Goal: Communication & Community: Connect with others

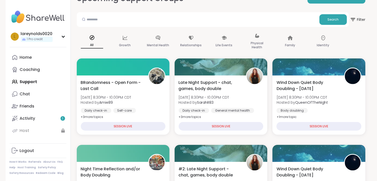
scroll to position [43, 0]
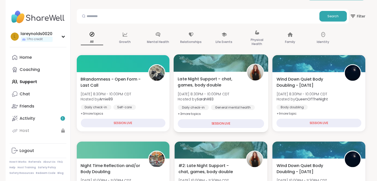
click at [250, 128] on div "SESSION LIVE" at bounding box center [221, 123] width 86 height 9
click at [250, 130] on div "Late Night Support - chat, games, body double [DATE] 8:30PM - 10:00PM CDT Hoste…" at bounding box center [221, 102] width 95 height 60
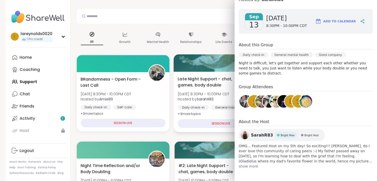
scroll to position [129, 0]
click at [209, 88] on span "Late Night Support - chat, games, body double" at bounding box center [209, 82] width 63 height 12
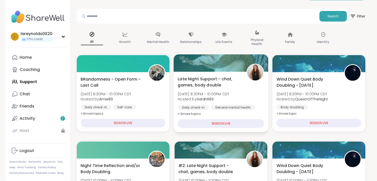
click at [213, 88] on span "Late Night Support - chat, games, body double" at bounding box center [209, 82] width 63 height 12
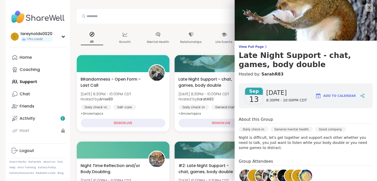
click at [278, 103] on span "8:30PM - 10:00PM CDT" at bounding box center [286, 100] width 41 height 5
click at [284, 103] on span "8:30PM - 10:00PM CDT" at bounding box center [286, 100] width 41 height 5
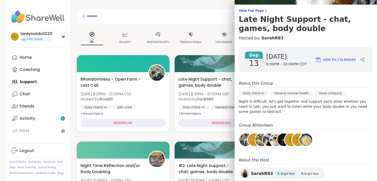
scroll to position [0, 0]
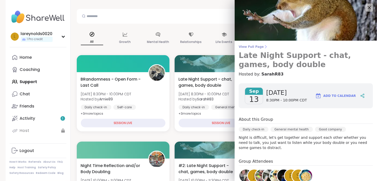
click at [329, 69] on h3 "Late Night Support - chat, games, body double" at bounding box center [306, 60] width 134 height 18
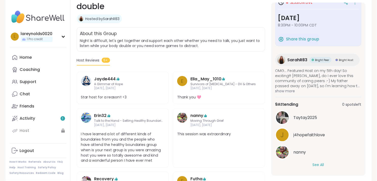
scroll to position [93, 0]
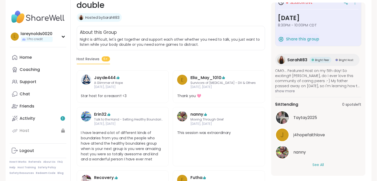
click at [324, 164] on button "See All" at bounding box center [318, 164] width 11 height 5
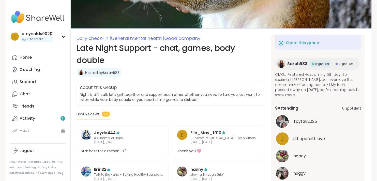
scroll to position [43, 0]
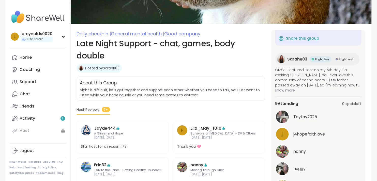
click at [130, 58] on h1 "Late Night Support - chat, games, body double" at bounding box center [171, 49] width 188 height 24
click at [127, 52] on h1 "Late Night Support - chat, games, body double" at bounding box center [171, 49] width 188 height 24
click at [129, 55] on h1 "Late Night Support - chat, games, body double" at bounding box center [171, 49] width 188 height 24
click at [131, 58] on h1 "Late Night Support - chat, games, body double" at bounding box center [171, 49] width 188 height 24
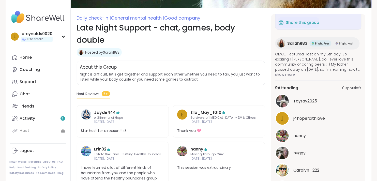
scroll to position [62, 0]
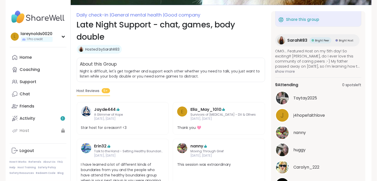
click at [127, 29] on h1 "Late Night Support - chat, games, body double" at bounding box center [171, 31] width 188 height 24
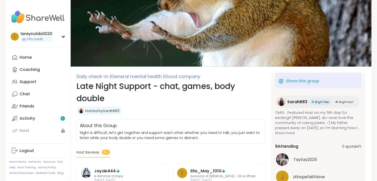
scroll to position [0, 0]
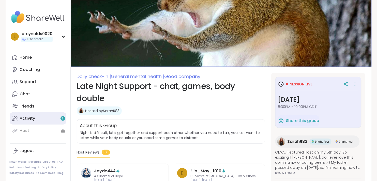
click at [32, 121] on div "Activity 1" at bounding box center [28, 119] width 16 height 6
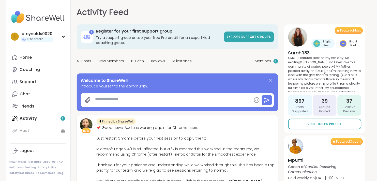
type textarea "*"
click at [31, 64] on link "Home" at bounding box center [38, 57] width 57 height 12
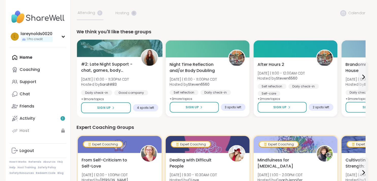
scroll to position [27, 0]
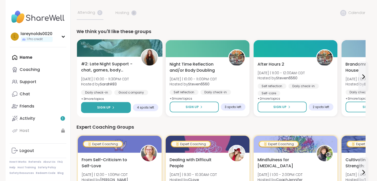
click at [111, 110] on span "Sign Up" at bounding box center [103, 107] width 13 height 5
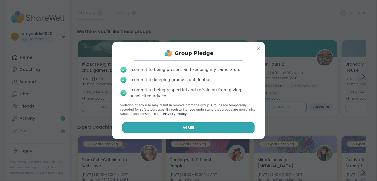
click at [176, 133] on button "Agree" at bounding box center [188, 127] width 132 height 11
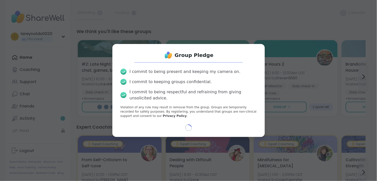
select select "**"
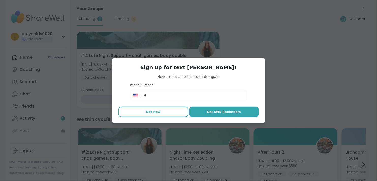
click at [158, 114] on span "Not Now" at bounding box center [153, 112] width 15 height 5
type textarea "*"
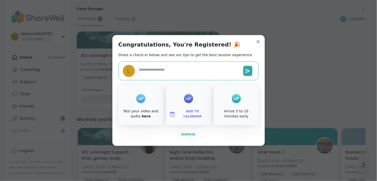
click at [190, 136] on span "Dismiss" at bounding box center [188, 135] width 14 height 4
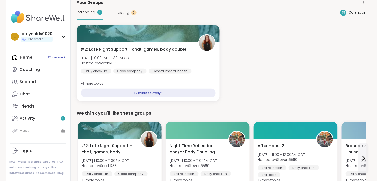
scroll to position [36, 0]
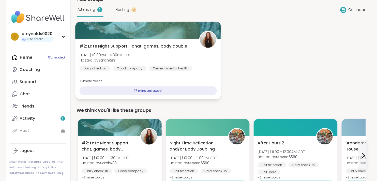
click at [131, 57] on span "[DATE] 10:00PM - 11:30PM CDT" at bounding box center [104, 54] width 51 height 5
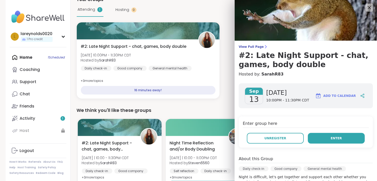
click at [341, 141] on span "Enter" at bounding box center [336, 138] width 11 height 5
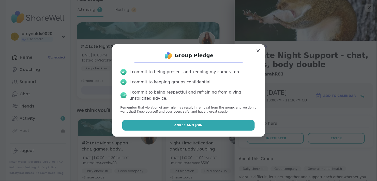
click at [213, 131] on button "Agree and Join" at bounding box center [188, 125] width 132 height 11
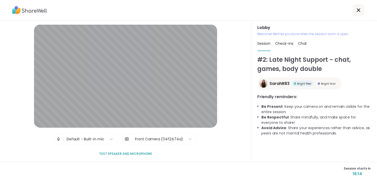
click at [155, 142] on div "Front Camera (04f2:b74a)" at bounding box center [159, 139] width 48 height 5
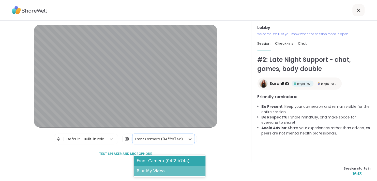
click at [156, 176] on div "Blur My Video" at bounding box center [170, 171] width 72 height 10
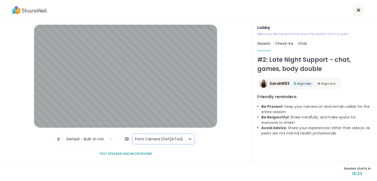
click at [158, 142] on div "Front Camera (04f2:b74a)" at bounding box center [159, 139] width 48 height 5
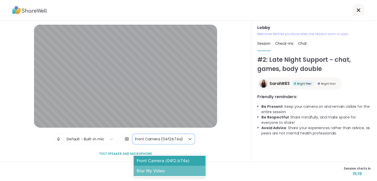
click at [157, 170] on div "Blur My Video" at bounding box center [170, 171] width 72 height 10
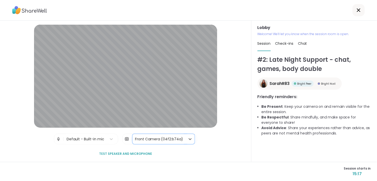
click at [236, 114] on div "Lobby | Default - Built-in mic | option Blur My Video, selected. Front Camera (…" at bounding box center [125, 91] width 251 height 141
click at [307, 46] on span "Chat" at bounding box center [302, 43] width 9 height 5
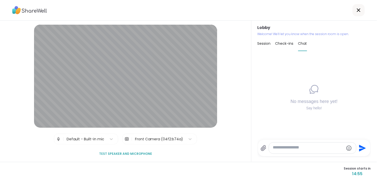
click at [271, 51] on div "Session" at bounding box center [263, 43] width 13 height 14
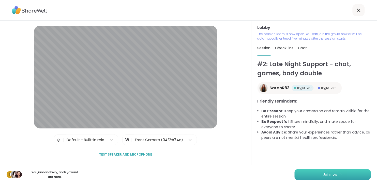
scroll to position [21, 0]
click at [308, 174] on button "Join now" at bounding box center [333, 175] width 76 height 11
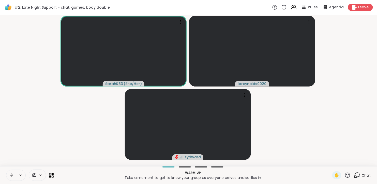
click at [356, 174] on icon at bounding box center [357, 175] width 6 height 6
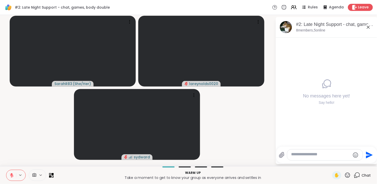
click at [322, 152] on textarea "Type your message" at bounding box center [320, 155] width 59 height 6
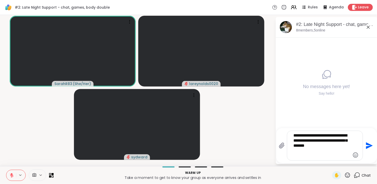
type textarea "**********"
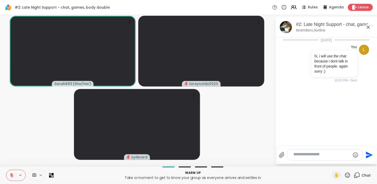
click at [368, 30] on icon at bounding box center [368, 27] width 6 height 6
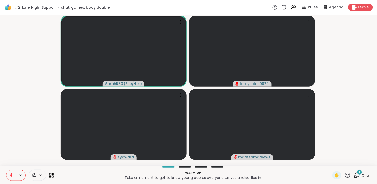
click at [355, 174] on icon at bounding box center [357, 175] width 6 height 6
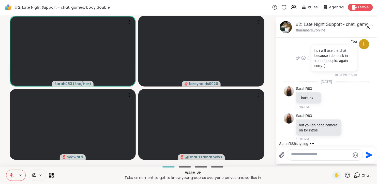
scroll to position [59, 0]
click at [314, 152] on textarea "Type your message" at bounding box center [320, 155] width 59 height 6
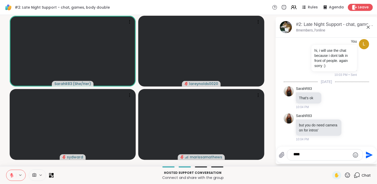
click at [313, 152] on textarea "****" at bounding box center [321, 155] width 55 height 6
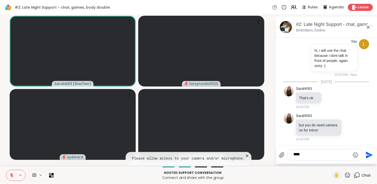
click at [310, 152] on textarea "****" at bounding box center [321, 155] width 55 height 6
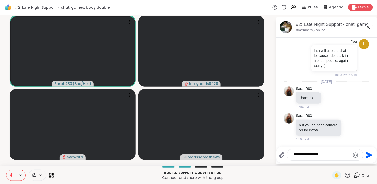
click at [307, 152] on textarea "**********" at bounding box center [321, 155] width 55 height 6
click at [340, 152] on textarea "**********" at bounding box center [321, 155] width 55 height 6
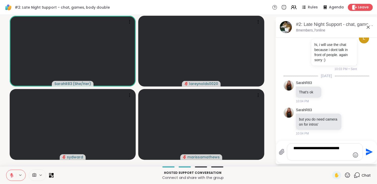
type textarea "**********"
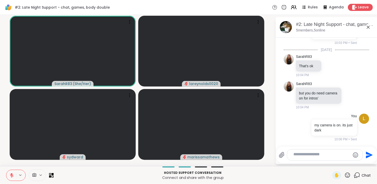
scroll to position [158, 0]
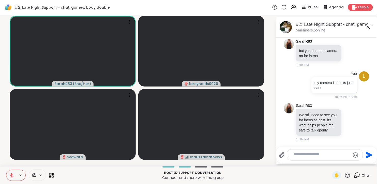
click at [43, 174] on icon at bounding box center [41, 175] width 4 height 4
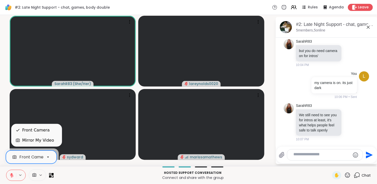
click at [45, 157] on div "Front Camera" at bounding box center [33, 157] width 28 height 6
click at [35, 127] on div "Front Camera" at bounding box center [35, 130] width 27 height 6
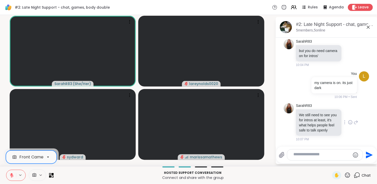
click at [291, 128] on div "SarahR83 We still need to see you for intros at least, it's what helps people f…" at bounding box center [326, 122] width 85 height 42
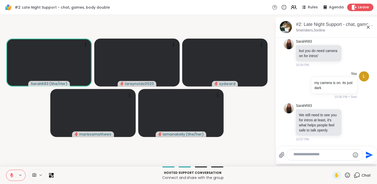
click at [358, 7] on span "Leave" at bounding box center [363, 7] width 11 height 5
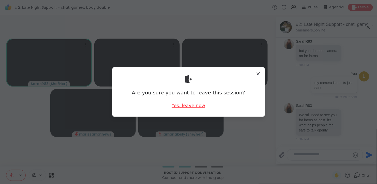
click at [185, 104] on div "Yes, leave now" at bounding box center [189, 105] width 34 height 6
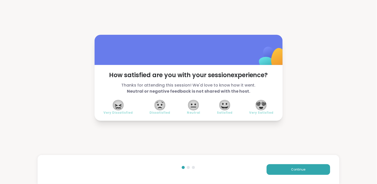
click at [121, 107] on span "😖" at bounding box center [118, 105] width 13 height 9
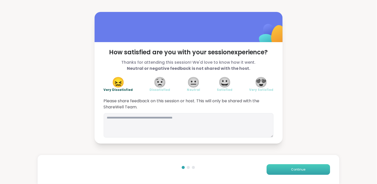
click at [291, 168] on span "Continue" at bounding box center [298, 170] width 14 height 5
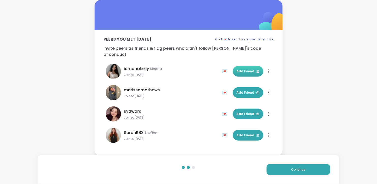
click at [243, 77] on button "Add Friend" at bounding box center [248, 71] width 31 height 11
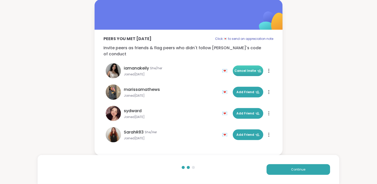
scroll to position [24, 0]
click at [285, 172] on button "Continue" at bounding box center [299, 169] width 64 height 11
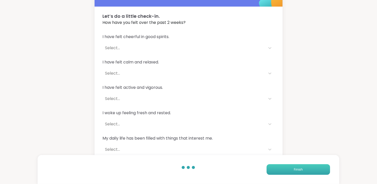
click at [295, 169] on span "Finish" at bounding box center [298, 170] width 9 height 5
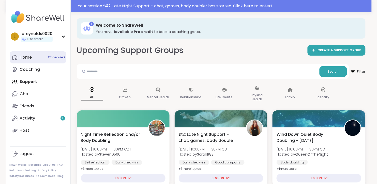
click at [47, 64] on link "Home 1 Scheduled" at bounding box center [38, 57] width 57 height 12
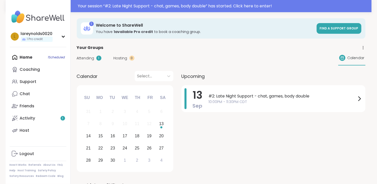
click at [26, 69] on div "Home 1 Scheduled Coaching Support Chat Friends Activity 1 Host" at bounding box center [38, 93] width 57 height 85
click at [25, 72] on div "Coaching" at bounding box center [30, 70] width 20 height 6
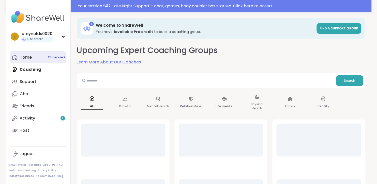
click at [26, 60] on div "Home 1 Scheduled" at bounding box center [26, 58] width 12 height 6
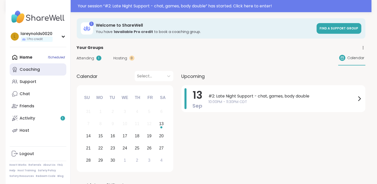
click at [27, 74] on link "Coaching" at bounding box center [38, 70] width 57 height 12
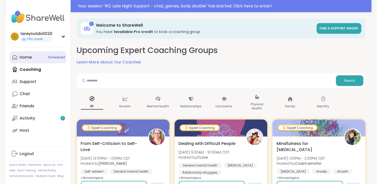
click at [32, 60] on div "Home 1 Scheduled" at bounding box center [26, 58] width 12 height 6
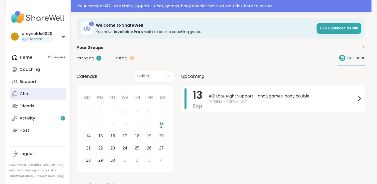
click at [39, 100] on link "Chat" at bounding box center [38, 94] width 57 height 12
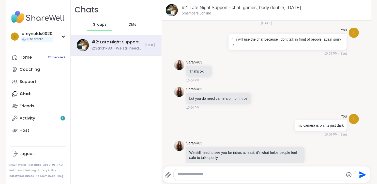
scroll to position [52, 0]
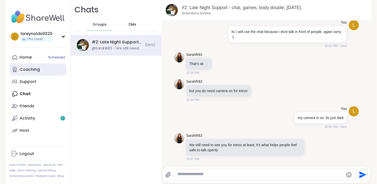
click at [50, 74] on link "Coaching" at bounding box center [38, 70] width 57 height 12
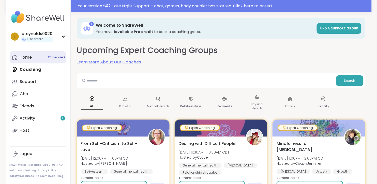
click at [47, 64] on link "Home 1 Scheduled" at bounding box center [38, 57] width 57 height 12
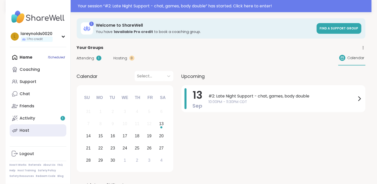
scroll to position [29, 0]
click at [22, 151] on div "Logout" at bounding box center [27, 154] width 14 height 6
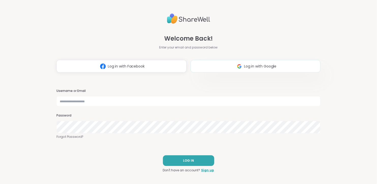
click at [244, 64] on span "Log in with Google" at bounding box center [260, 66] width 32 height 5
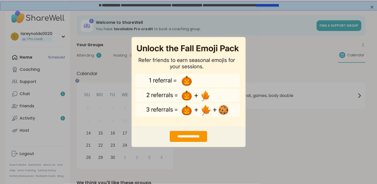
click at [273, 36] on div "**********" at bounding box center [188, 92] width 377 height 184
click at [264, 77] on div "**********" at bounding box center [188, 92] width 377 height 184
click at [189, 135] on div "**********" at bounding box center [188, 136] width 37 height 11
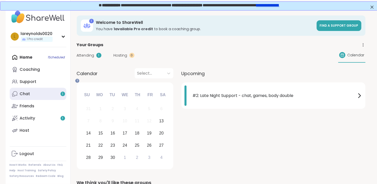
click at [48, 100] on link "Chat 1" at bounding box center [38, 94] width 57 height 12
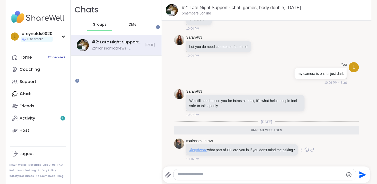
click at [207, 148] on span "@sydward" at bounding box center [198, 150] width 18 height 4
click at [47, 88] on link "Support" at bounding box center [38, 82] width 57 height 12
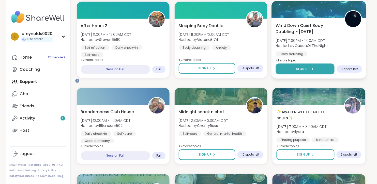
scroll to position [192, 0]
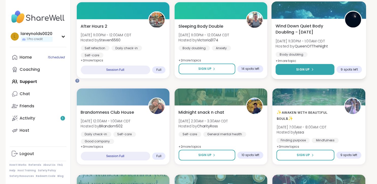
click at [305, 72] on span "Sign Up" at bounding box center [302, 69] width 13 height 5
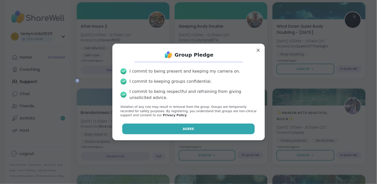
click at [192, 131] on span "Agree" at bounding box center [188, 129] width 11 height 5
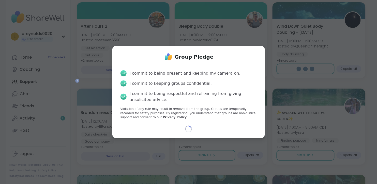
select select "**"
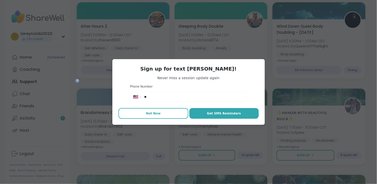
click at [154, 116] on span "Not Now" at bounding box center [153, 113] width 15 height 5
type textarea "*"
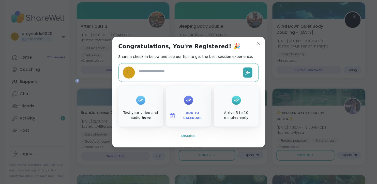
click at [191, 138] on span "Dismiss" at bounding box center [188, 136] width 14 height 4
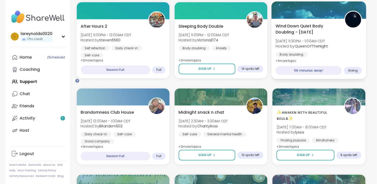
click at [317, 44] on span "[DATE] 11:30PM - 1:00AM CDT" at bounding box center [302, 41] width 52 height 5
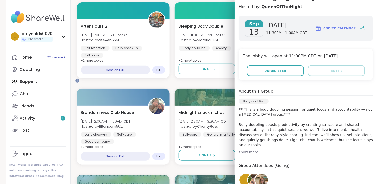
scroll to position [76, 0]
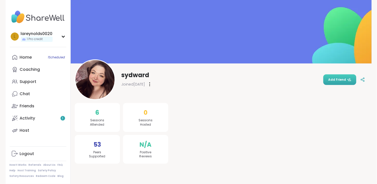
click at [328, 78] on span "Add Friend" at bounding box center [339, 80] width 23 height 5
